Goal: Task Accomplishment & Management: Complete application form

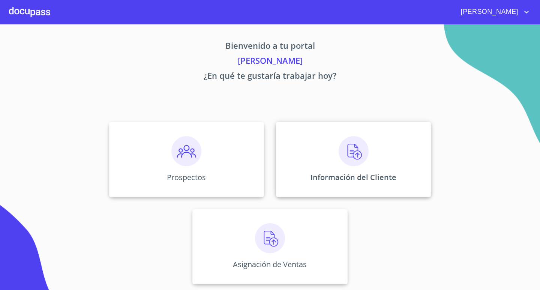
click at [351, 155] on img at bounding box center [354, 151] width 30 height 30
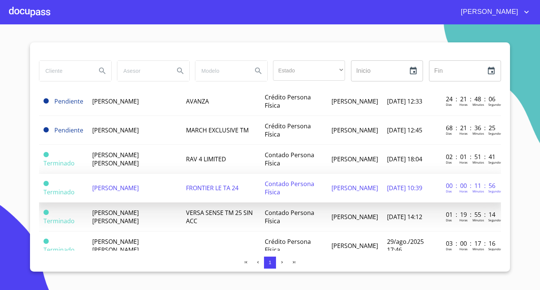
scroll to position [38, 0]
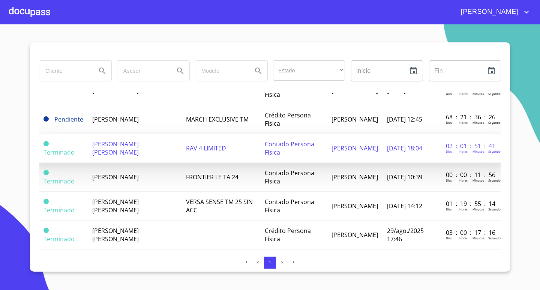
click at [123, 148] on span "[PERSON_NAME] [PERSON_NAME]" at bounding box center [115, 148] width 47 height 17
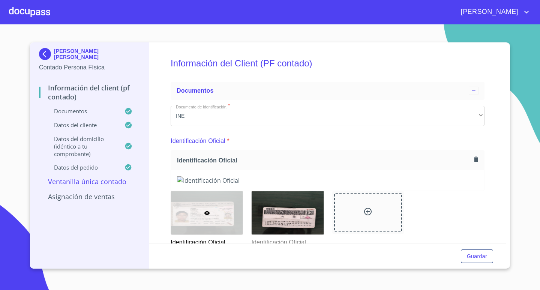
click at [247, 185] on img at bounding box center [327, 180] width 301 height 8
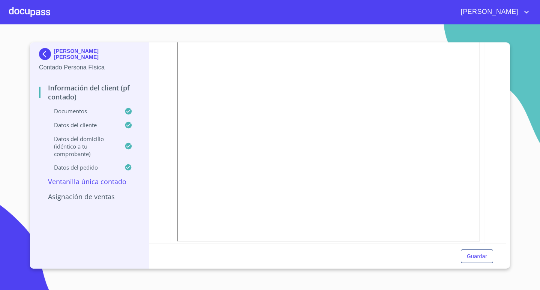
scroll to position [263, 0]
click at [15, 11] on div at bounding box center [29, 12] width 41 height 24
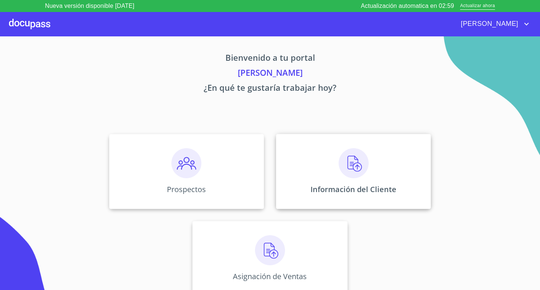
click at [360, 161] on img at bounding box center [354, 163] width 30 height 30
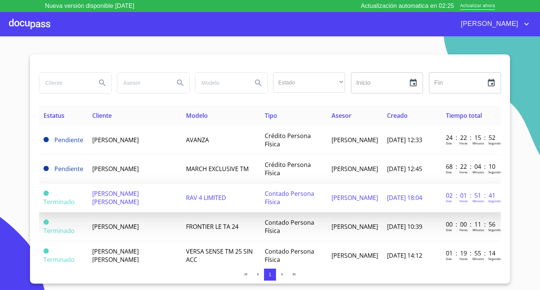
click at [104, 200] on span "[PERSON_NAME] [PERSON_NAME]" at bounding box center [115, 197] width 47 height 17
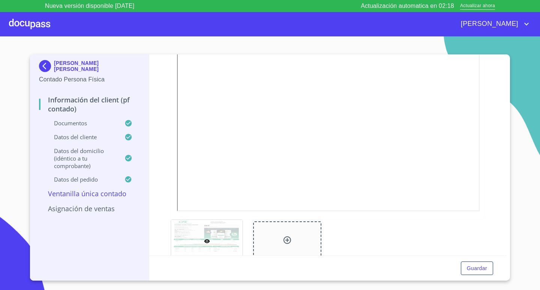
scroll to position [338, 0]
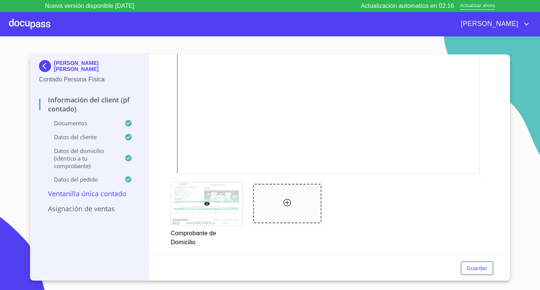
click at [23, 28] on div at bounding box center [29, 24] width 41 height 24
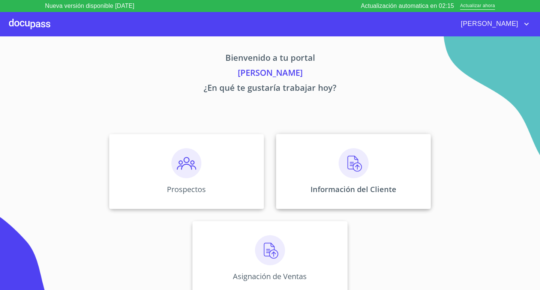
click at [364, 176] on img at bounding box center [354, 163] width 30 height 30
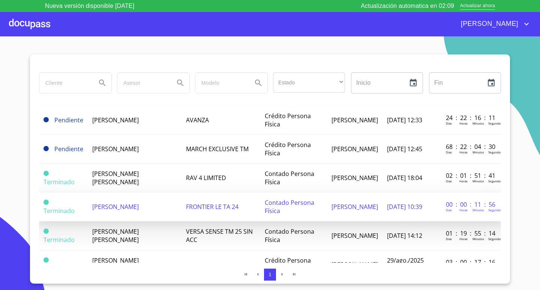
scroll to position [75, 0]
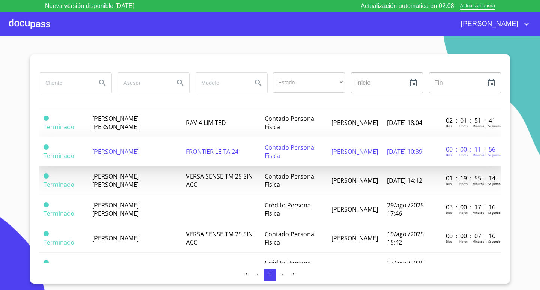
click at [132, 147] on span "[PERSON_NAME]" at bounding box center [115, 151] width 47 height 8
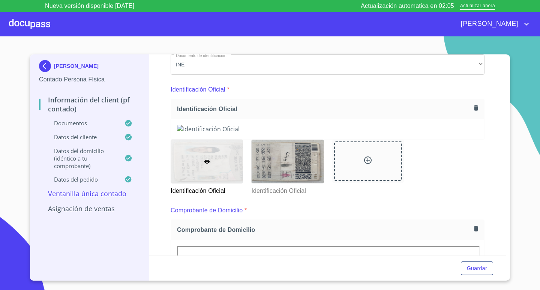
scroll to position [86, 0]
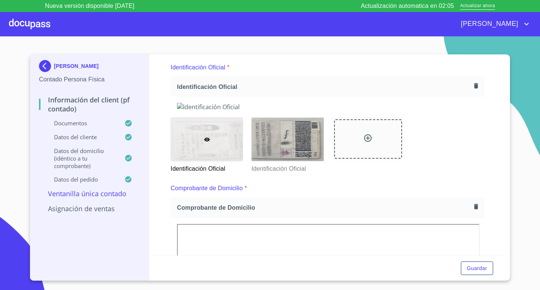
click at [473, 84] on icon "button" at bounding box center [476, 85] width 7 height 7
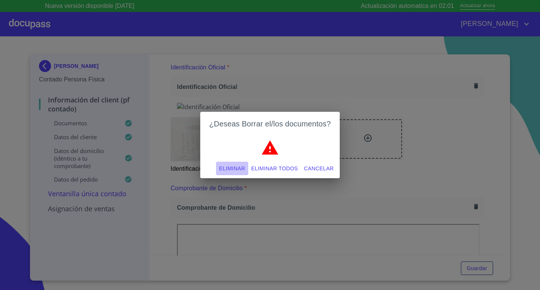
click at [239, 168] on span "Eliminar" at bounding box center [232, 168] width 26 height 9
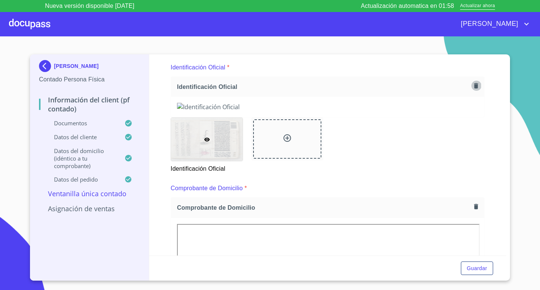
click at [474, 88] on icon "button" at bounding box center [476, 85] width 4 height 5
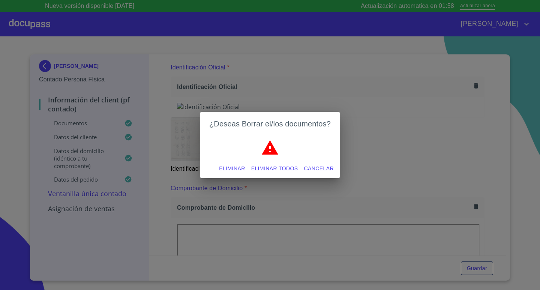
click at [238, 170] on span "Eliminar" at bounding box center [232, 168] width 26 height 9
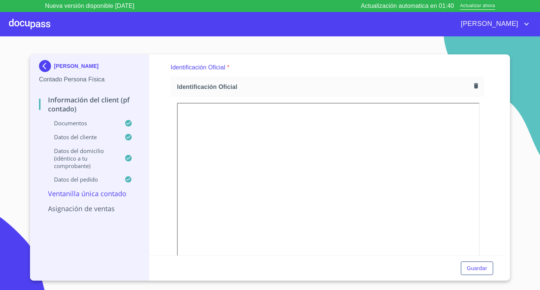
click at [488, 118] on div "Información del Client (PF contado) Documentos Documento de identificación.   *…" at bounding box center [327, 154] width 357 height 201
click at [484, 264] on span "Guardar" at bounding box center [477, 268] width 20 height 9
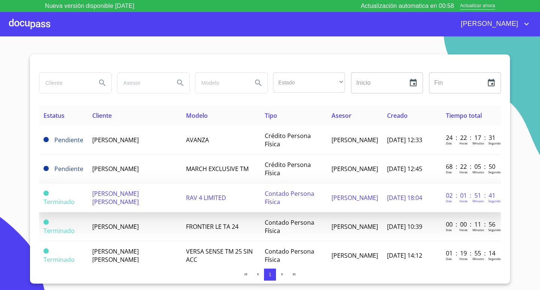
click at [115, 191] on span "[PERSON_NAME] [PERSON_NAME]" at bounding box center [115, 197] width 47 height 17
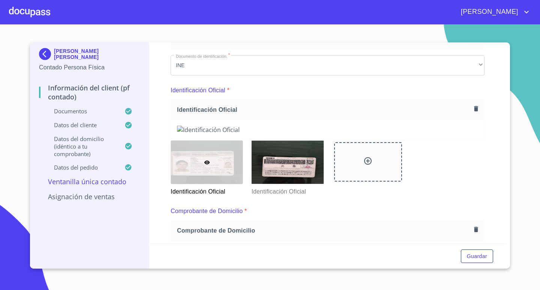
scroll to position [38, 0]
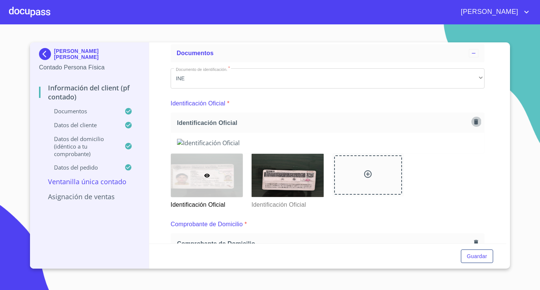
click at [473, 119] on icon "button" at bounding box center [476, 121] width 7 height 7
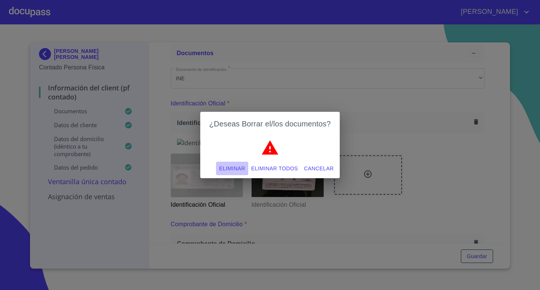
click at [231, 167] on span "Eliminar" at bounding box center [232, 168] width 26 height 9
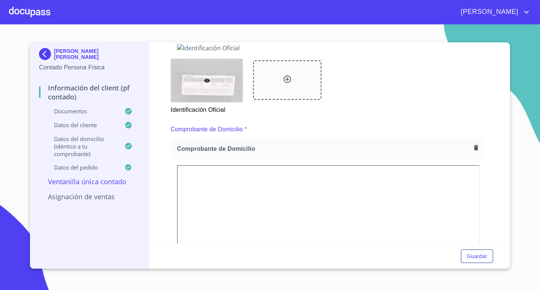
scroll to position [75, 0]
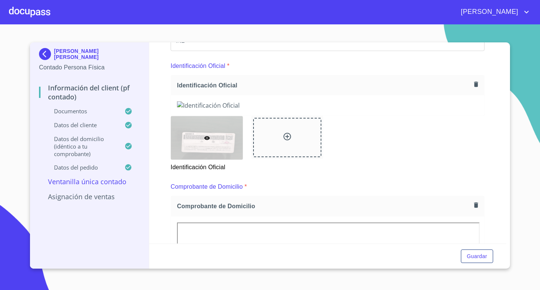
click at [474, 86] on icon "button" at bounding box center [476, 83] width 4 height 5
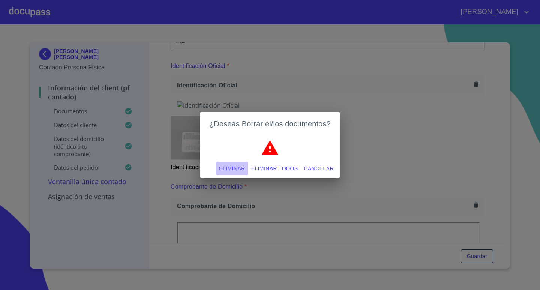
click at [235, 168] on span "Eliminar" at bounding box center [232, 168] width 26 height 9
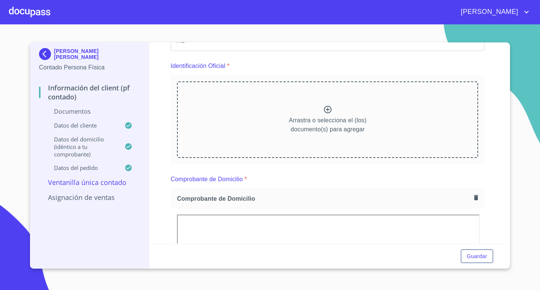
click at [193, 132] on div "Arrastra o selecciona el (los) documento(s) para agregar" at bounding box center [327, 119] width 301 height 77
click at [332, 92] on div "Arrastra o selecciona el (los) documento(s) para agregar" at bounding box center [327, 119] width 301 height 77
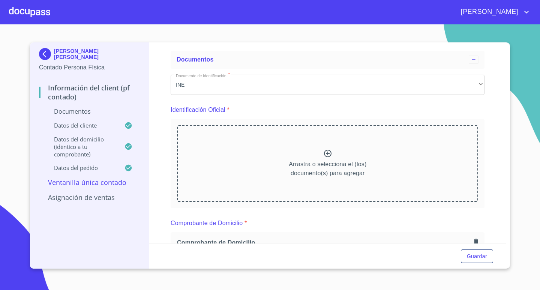
scroll to position [38, 0]
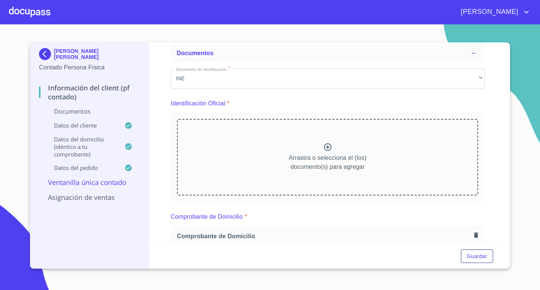
click at [248, 146] on div "Arrastra o selecciona el (los) documento(s) para agregar" at bounding box center [327, 157] width 301 height 77
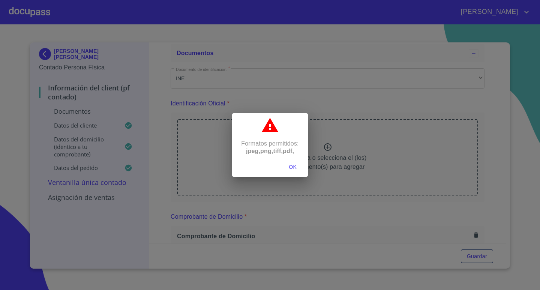
click at [297, 164] on span "OK" at bounding box center [293, 166] width 18 height 9
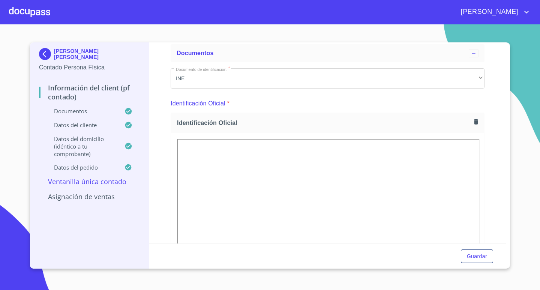
click at [510, 109] on div "LUZ MARIA SANDOVAL DUEÑAS Contado Persona Física Información del Client (PF con…" at bounding box center [270, 155] width 480 height 226
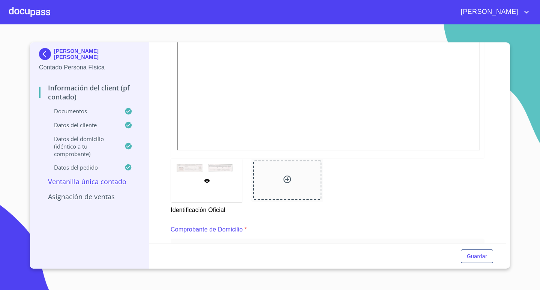
scroll to position [225, 0]
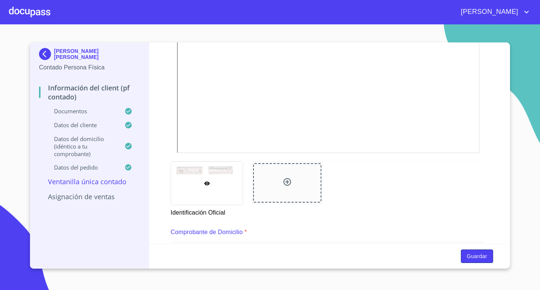
click at [473, 257] on span "Guardar" at bounding box center [477, 256] width 20 height 9
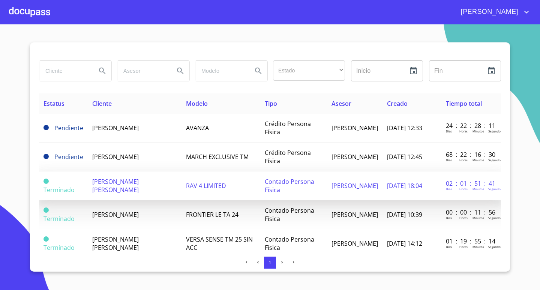
click at [94, 187] on span "[PERSON_NAME] [PERSON_NAME]" at bounding box center [115, 185] width 47 height 17
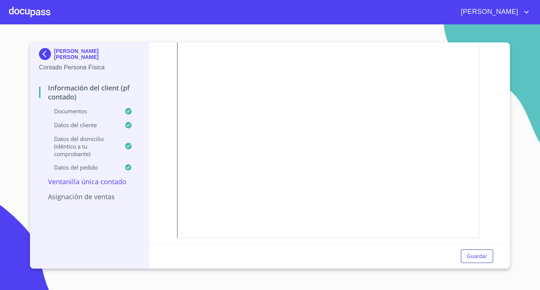
scroll to position [135, 0]
